Goal: Use online tool/utility: Utilize a website feature to perform a specific function

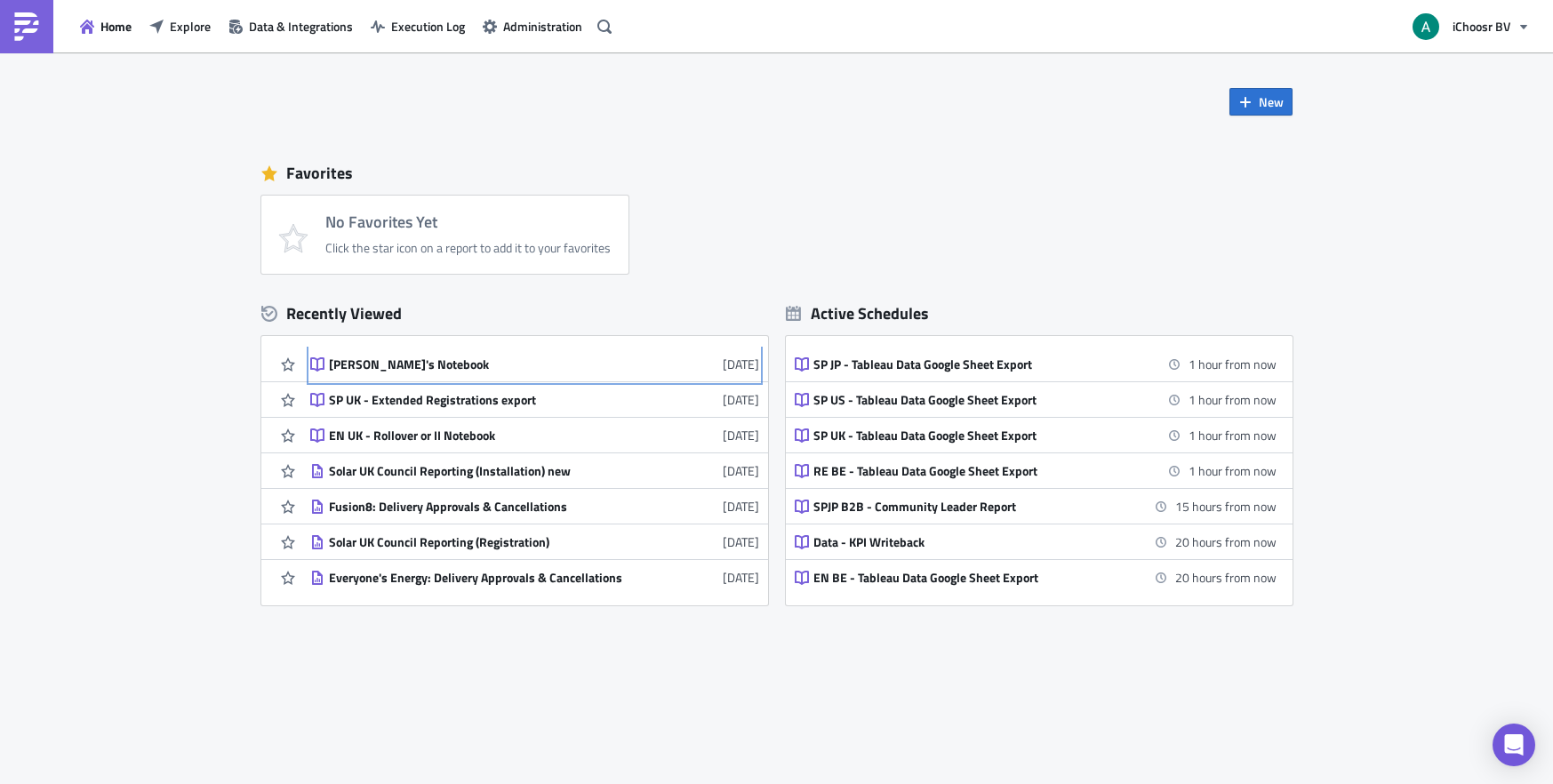
click at [365, 360] on div "[PERSON_NAME]'s Notebook" at bounding box center [484, 364] width 311 height 16
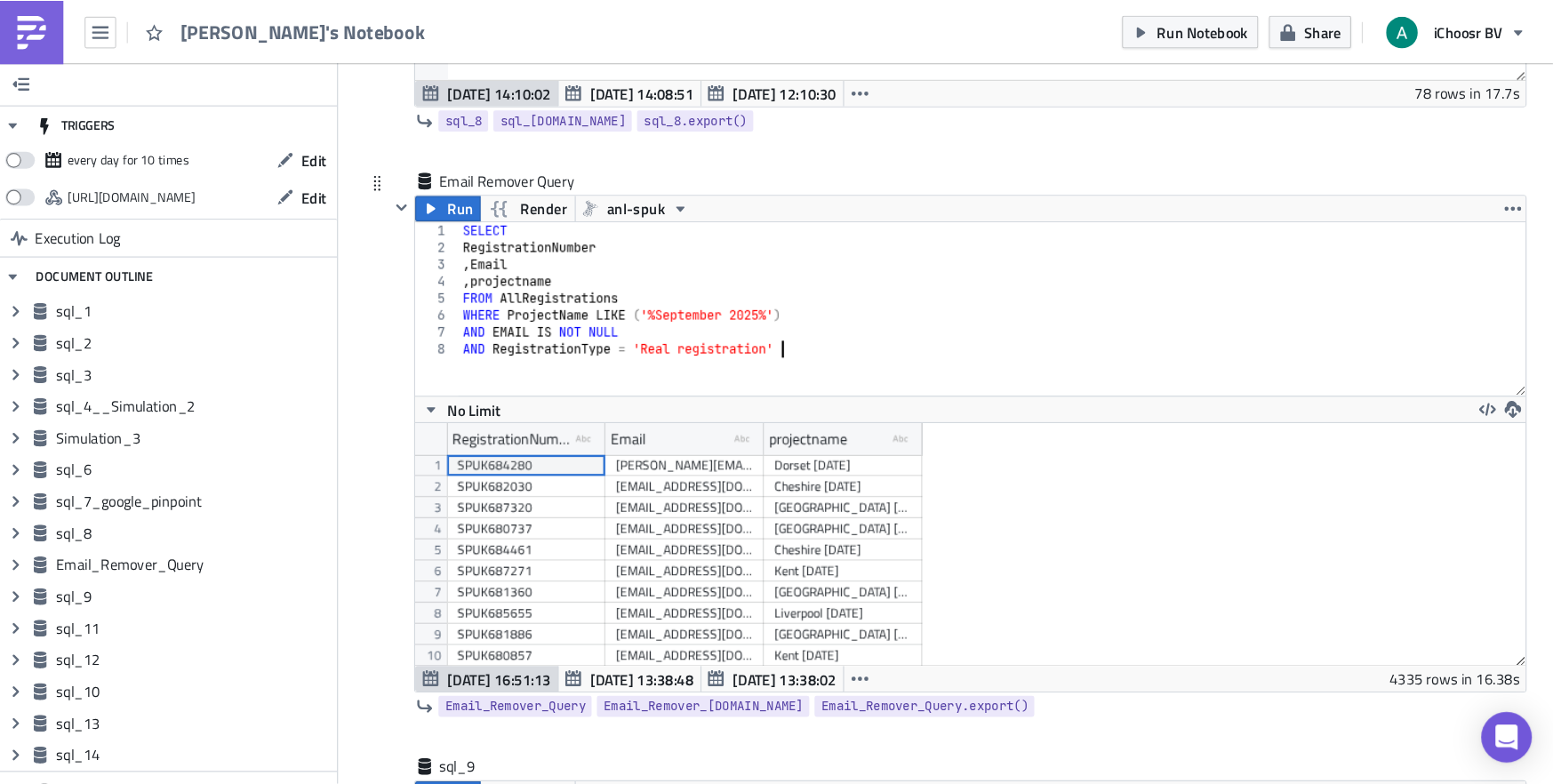
scroll to position [88635, 87949]
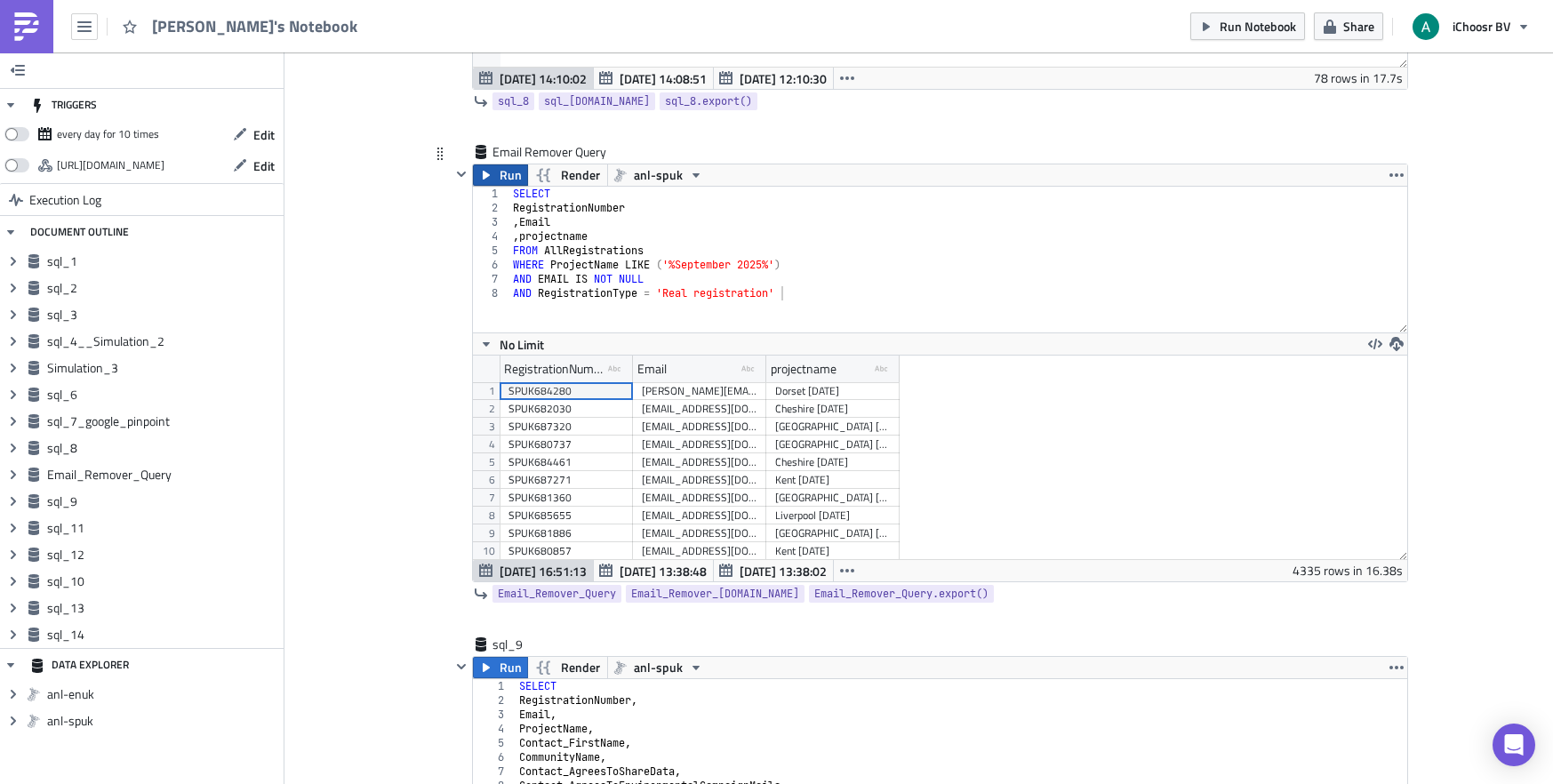
click at [499, 170] on span "Run" at bounding box center [510, 175] width 22 height 21
click at [798, 304] on div "SELECT RegistrationNumber , Email , projectname FROM AllRegistrations WHERE Pro…" at bounding box center [958, 273] width 898 height 174
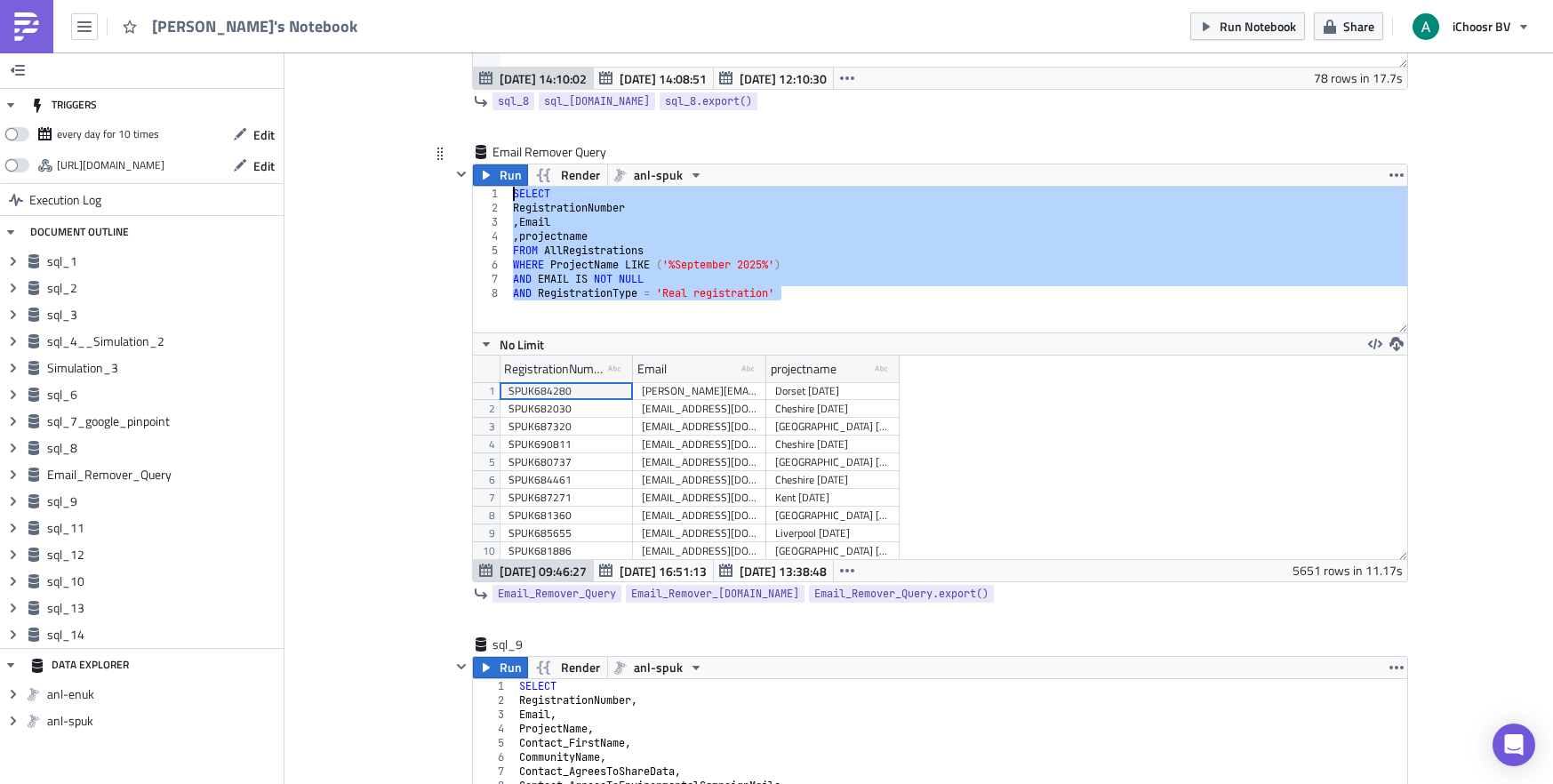
drag, startPoint x: 794, startPoint y: 300, endPoint x: 481, endPoint y: 195, distance: 330.1
click at [481, 195] on div "AND RegistrationType = 'Real registration' 1 2 3 4 5 6 7 8 SELECT RegistrationN…" at bounding box center [940, 259] width 934 height 146
type textarea "SELECT RegistrationNumber"
click at [1390, 342] on icon "button" at bounding box center [1396, 343] width 14 height 14
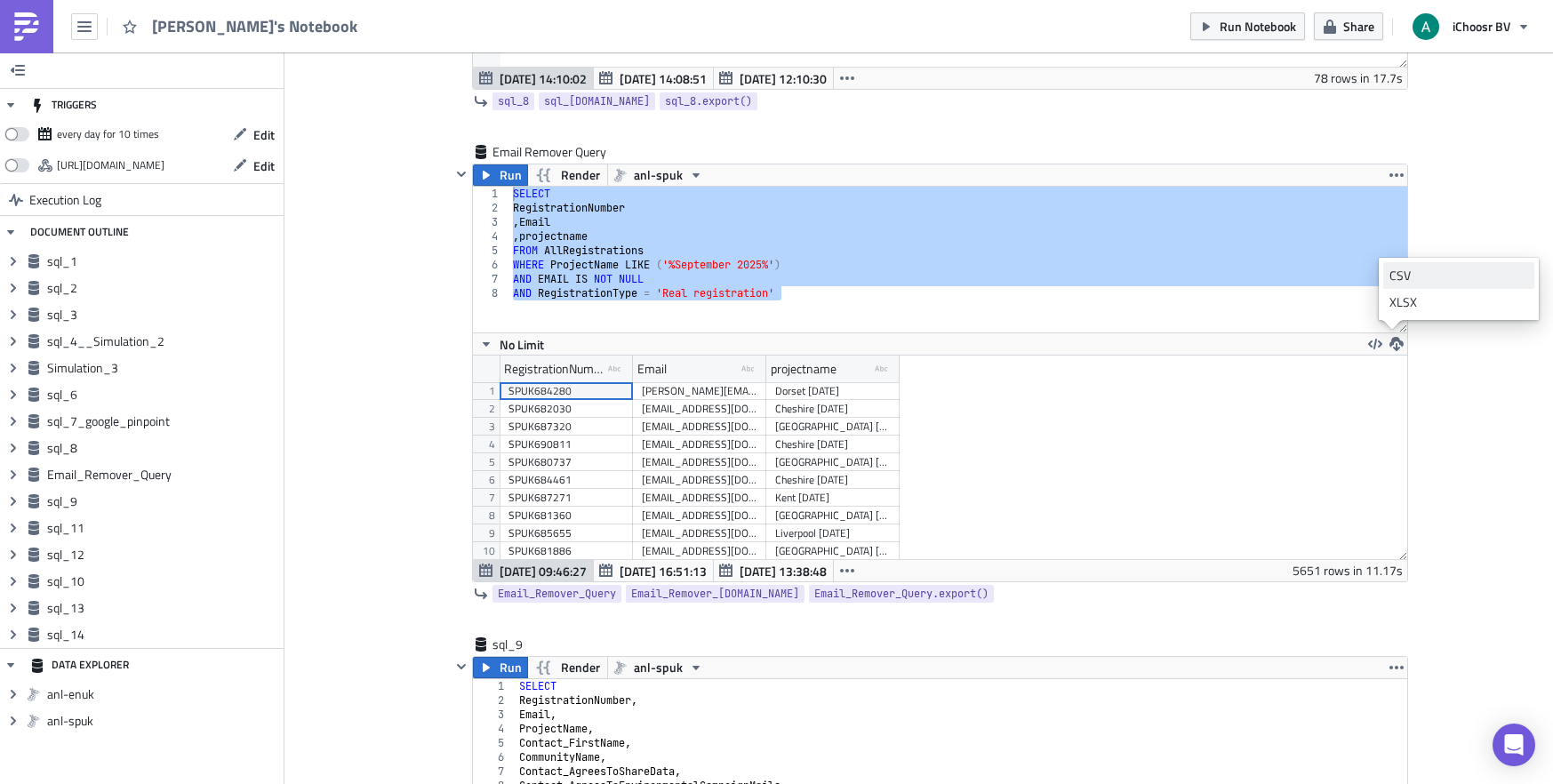
click at [1424, 273] on div "CSV" at bounding box center [1458, 275] width 138 height 18
